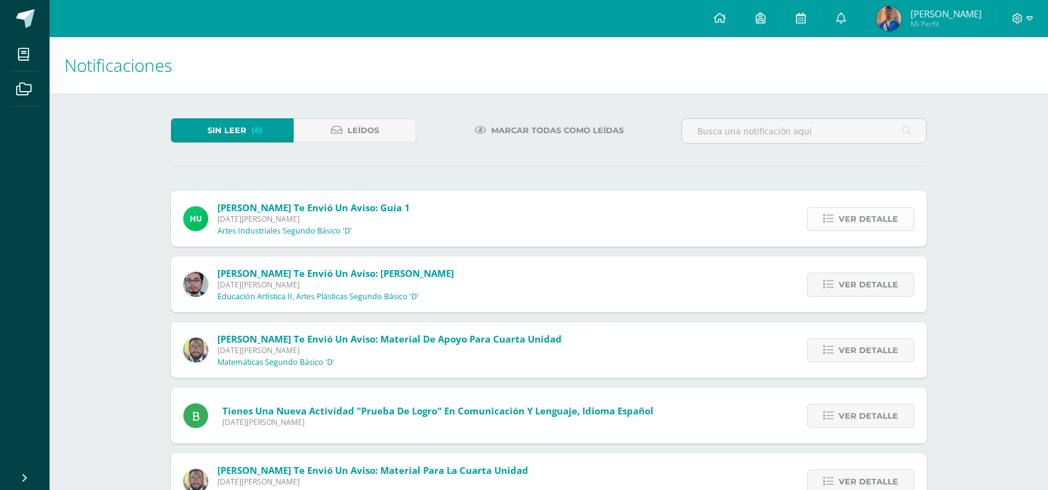
click at [810, 216] on link "Ver detalle" at bounding box center [860, 219] width 107 height 24
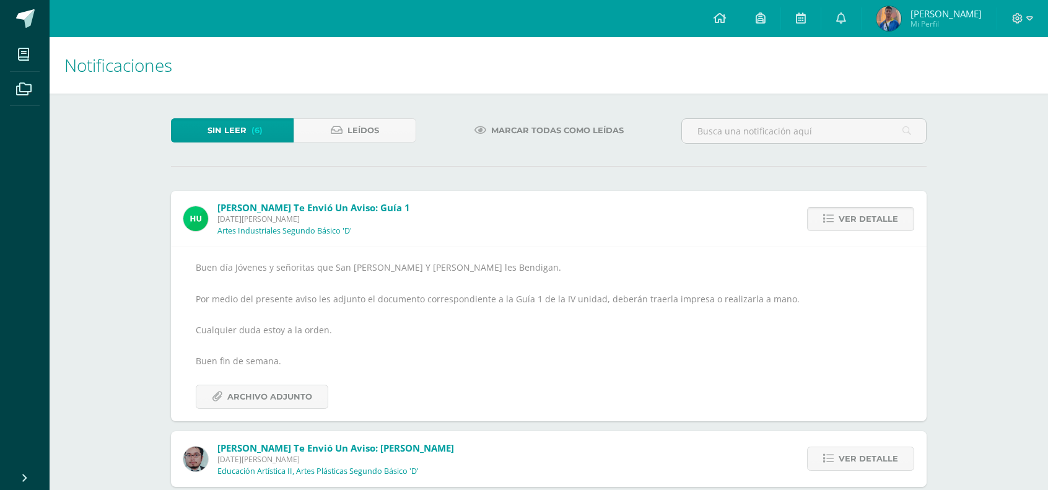
click at [856, 209] on span "Ver detalle" at bounding box center [868, 219] width 59 height 23
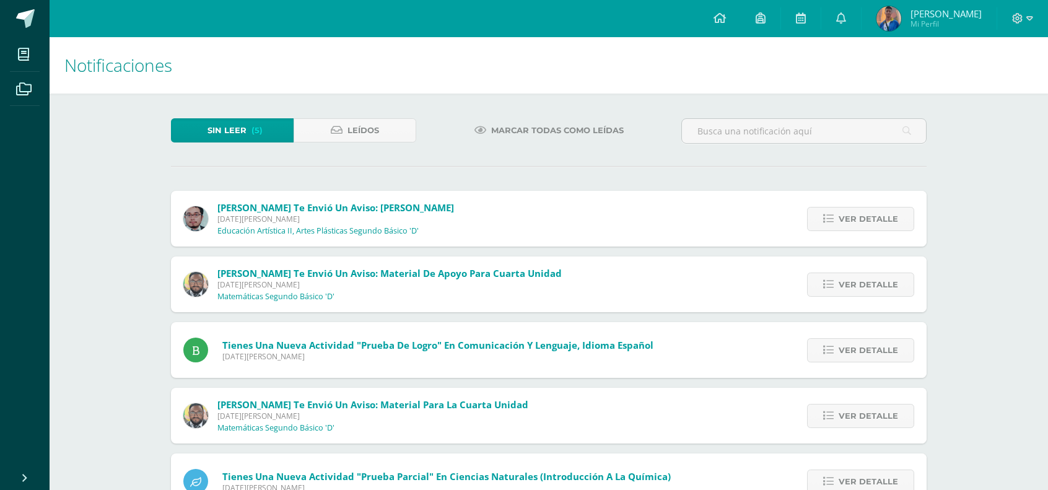
click at [856, 209] on span "Ver detalle" at bounding box center [868, 219] width 59 height 23
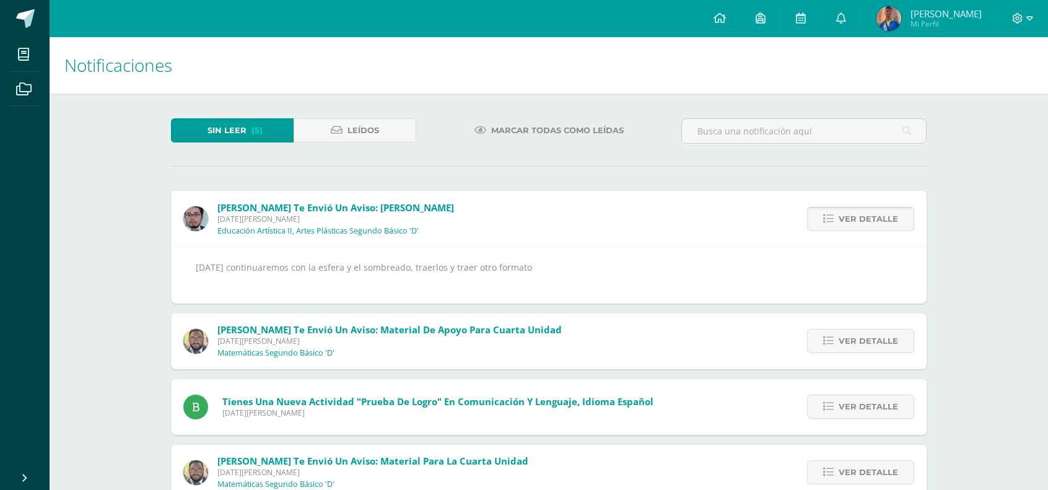
click at [860, 214] on span "Ver detalle" at bounding box center [868, 219] width 59 height 23
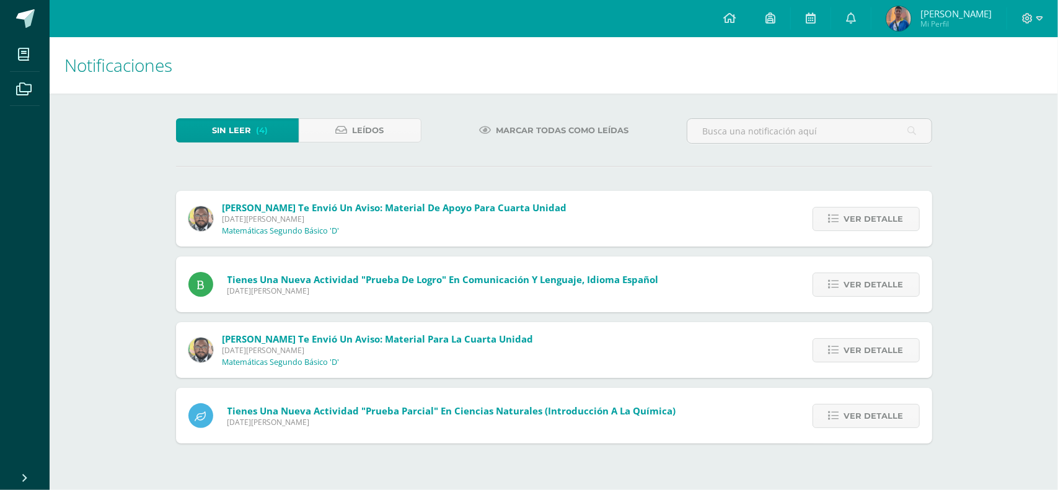
click at [860, 214] on span "Ver detalle" at bounding box center [873, 219] width 59 height 23
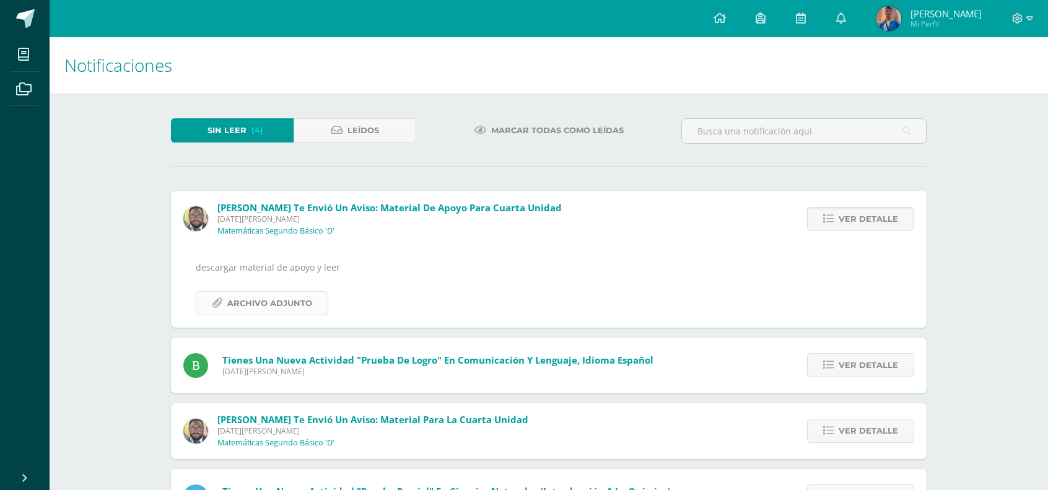
click at [301, 299] on span "Archivo Adjunto" at bounding box center [269, 303] width 85 height 23
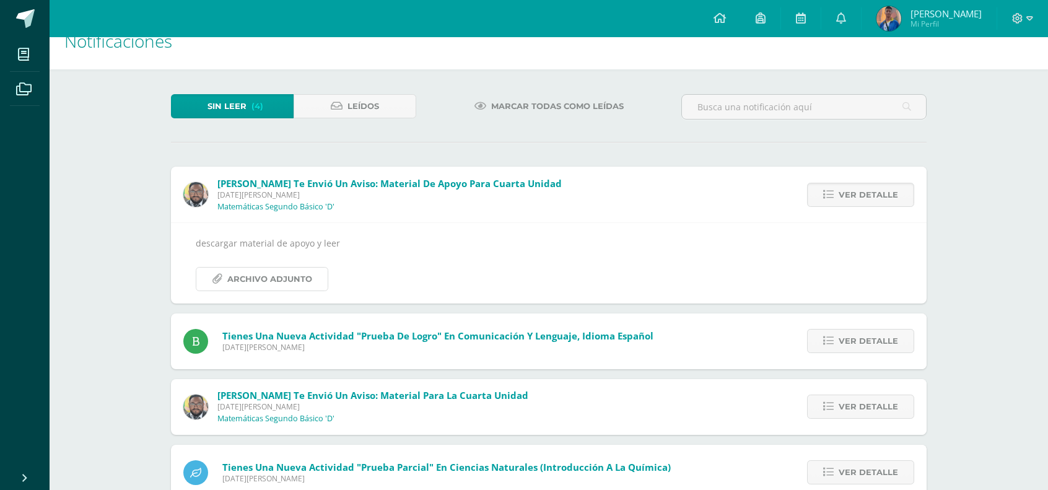
scroll to position [58, 0]
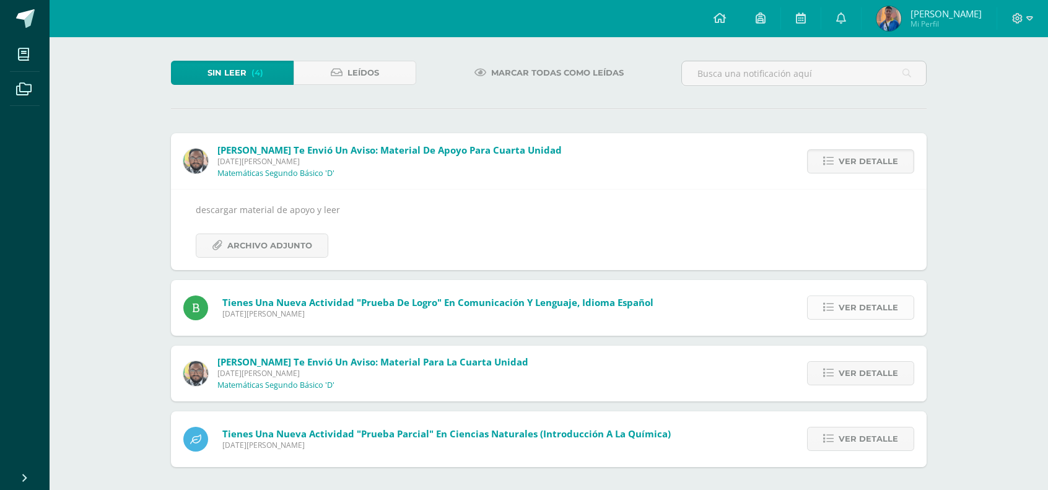
click at [827, 302] on icon at bounding box center [828, 307] width 11 height 11
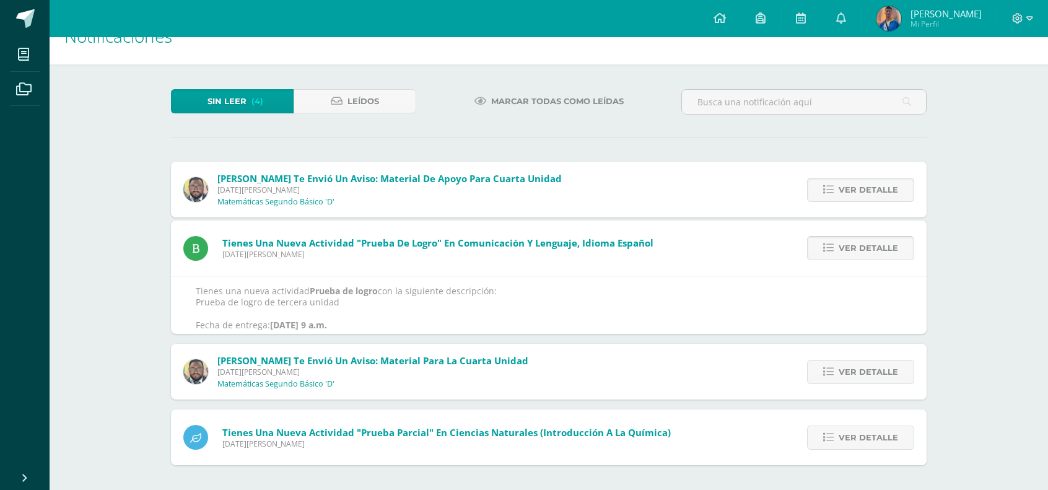
scroll to position [0, 0]
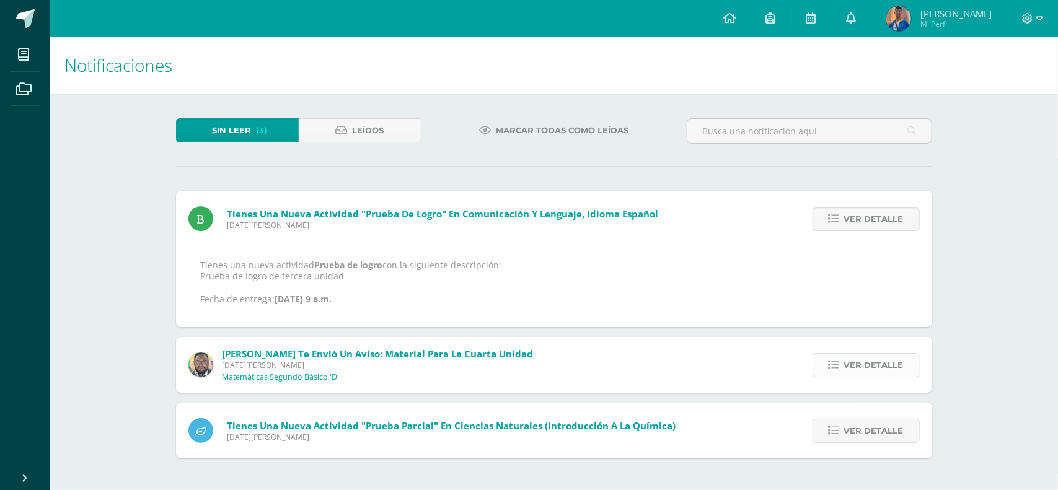
click at [859, 367] on span "Ver detalle" at bounding box center [873, 365] width 59 height 23
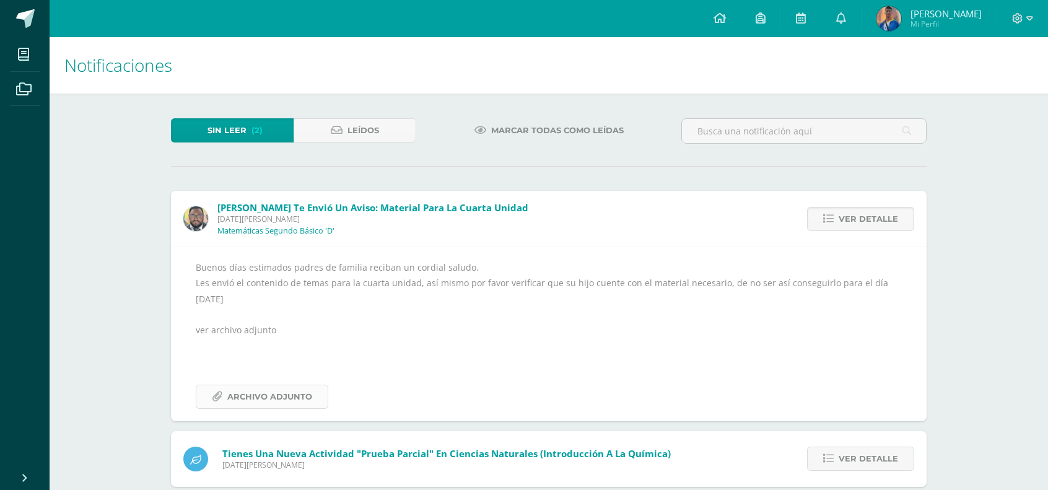
click at [275, 401] on span "Archivo Adjunto" at bounding box center [269, 396] width 85 height 23
click at [851, 456] on span "Ver detalle" at bounding box center [868, 458] width 59 height 23
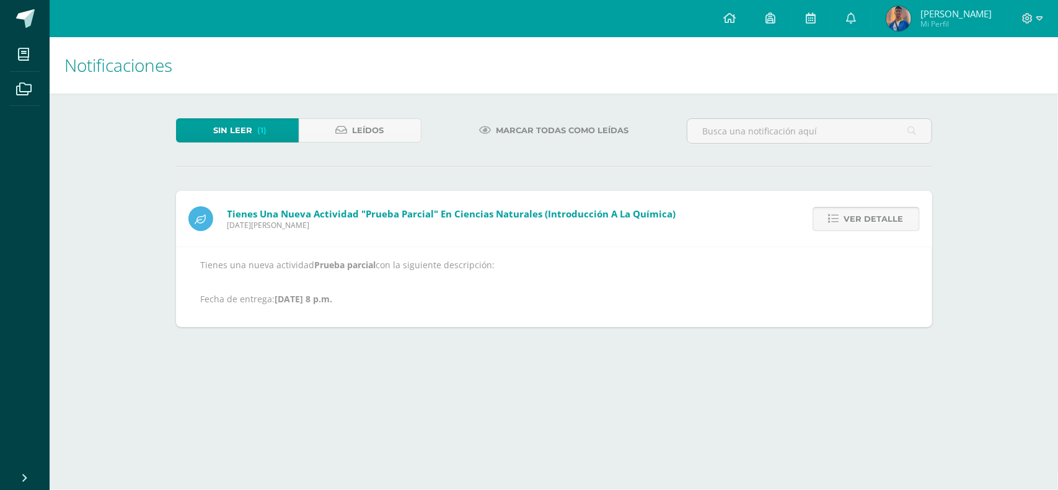
click at [854, 209] on span "Ver detalle" at bounding box center [873, 219] width 59 height 23
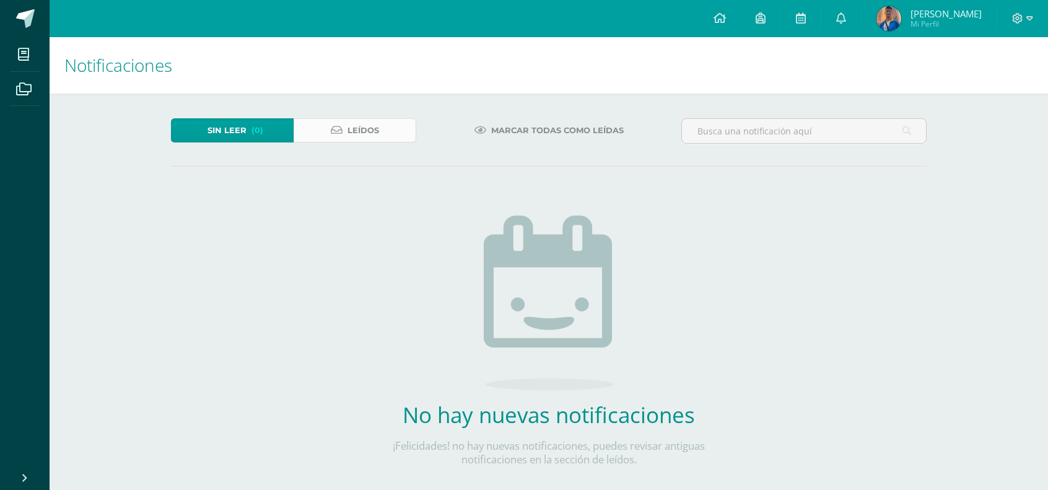
click at [379, 132] on span "Leídos" at bounding box center [364, 130] width 32 height 23
